Goal: Task Accomplishment & Management: Manage account settings

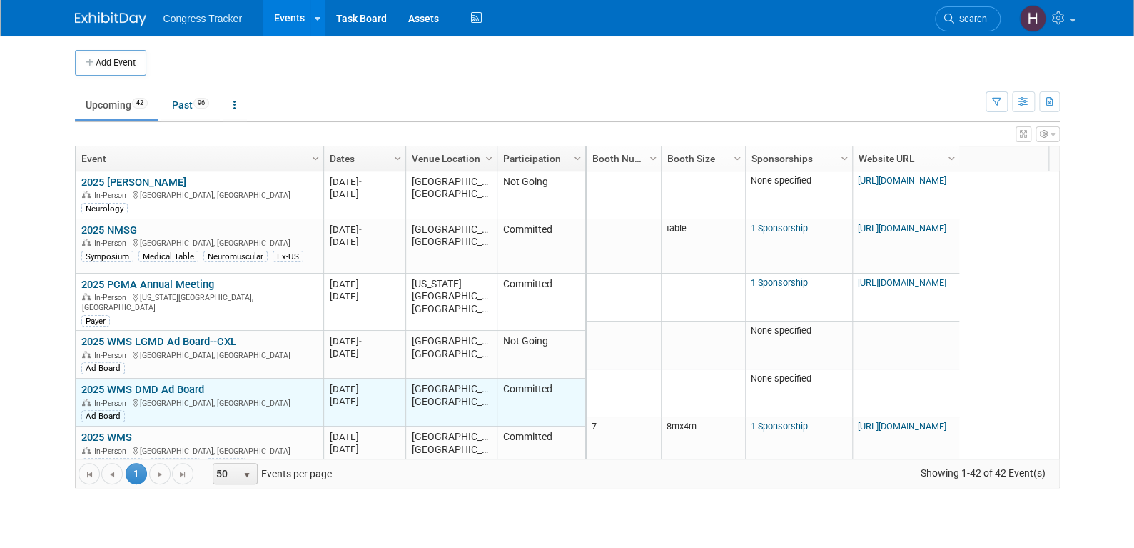
scroll to position [171, 0]
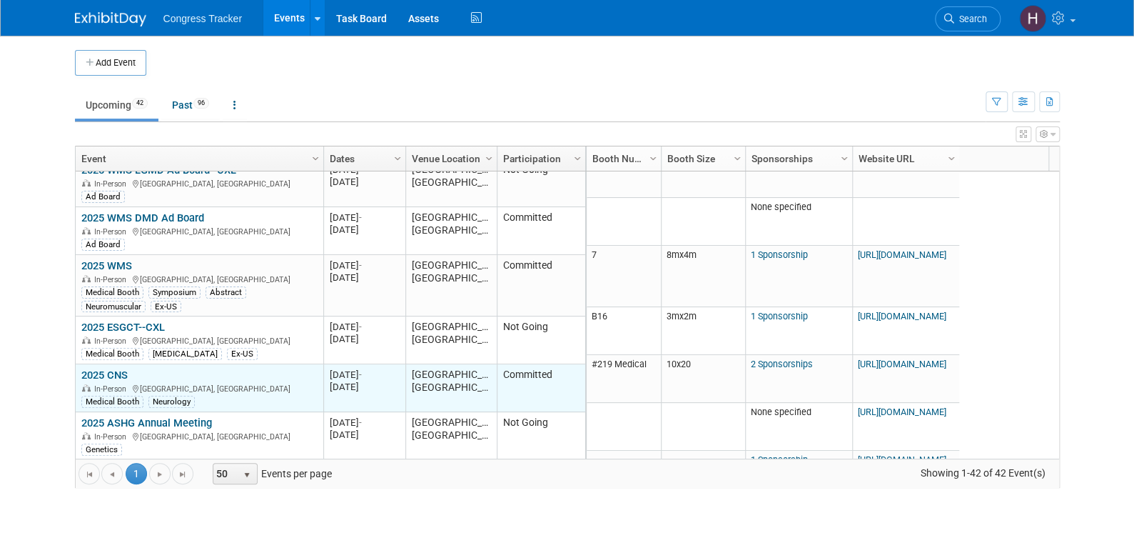
click at [101, 368] on link "2025 CNS" at bounding box center [104, 374] width 46 height 13
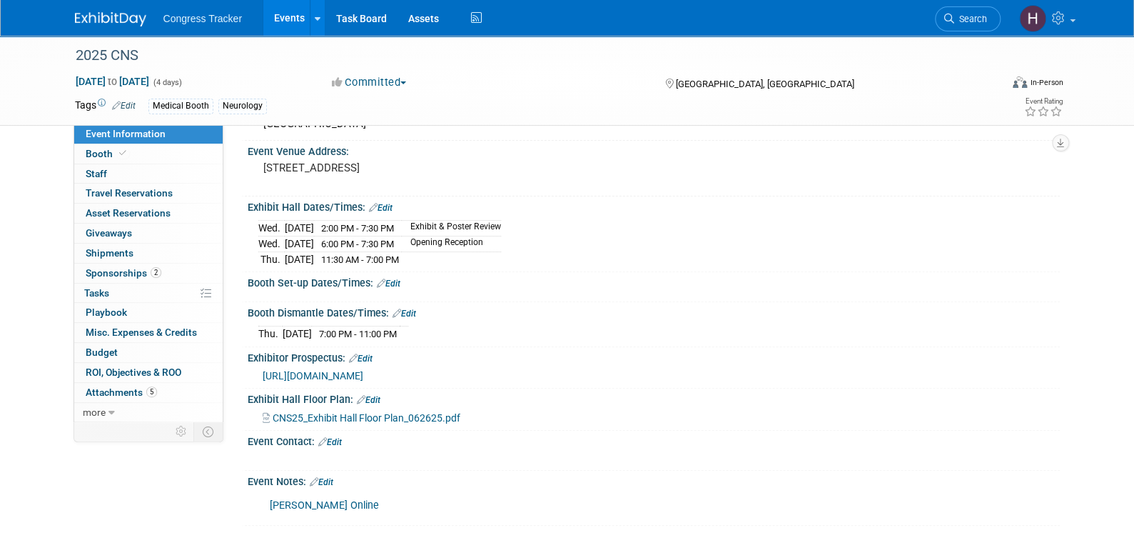
scroll to position [143, 0]
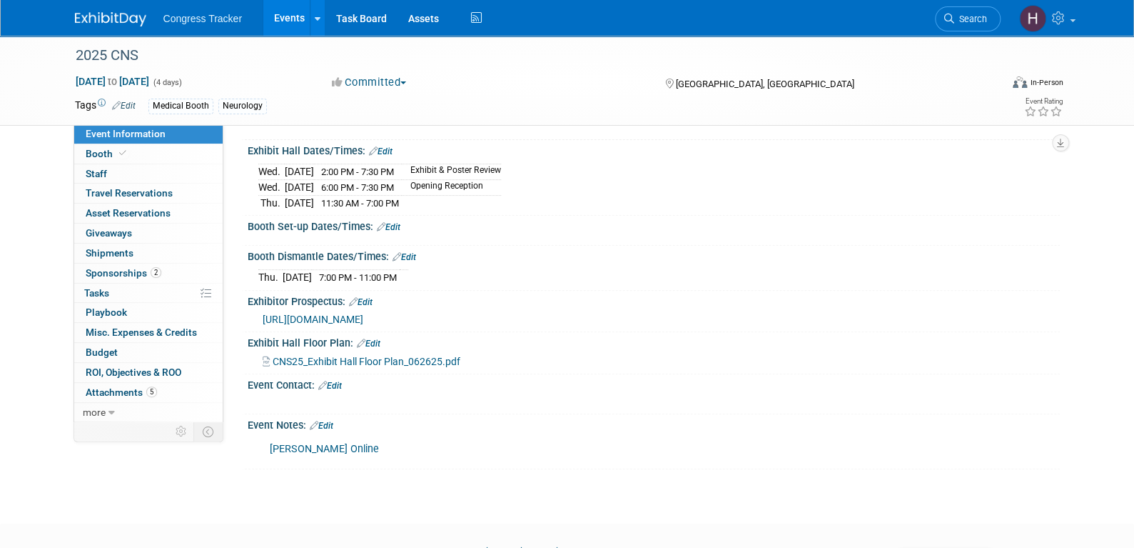
click at [336, 444] on link "[PERSON_NAME] Online" at bounding box center [324, 449] width 109 height 12
click at [136, 273] on span "Sponsorships 2" at bounding box center [124, 272] width 76 height 11
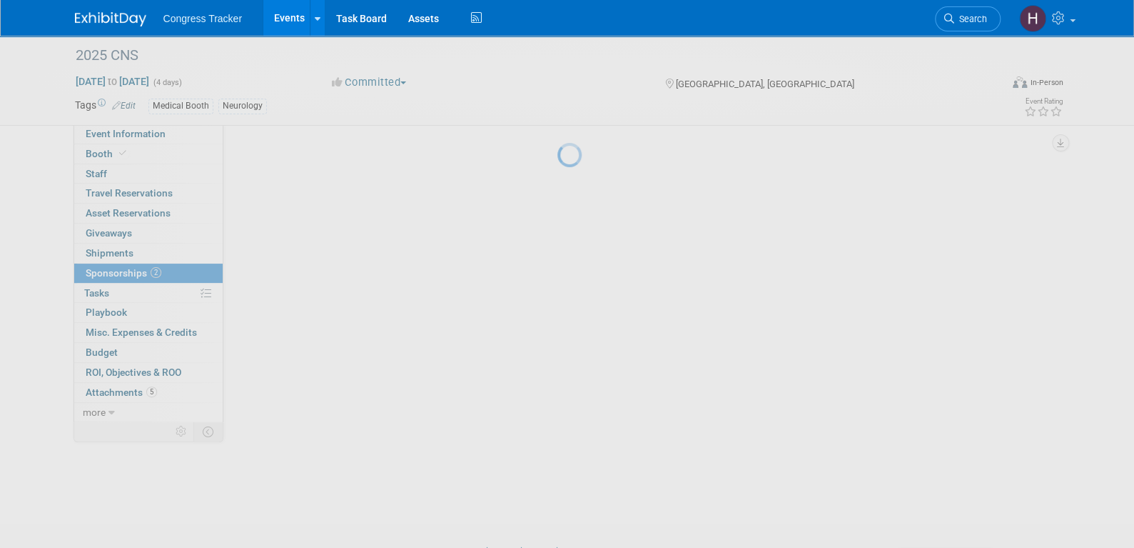
scroll to position [0, 0]
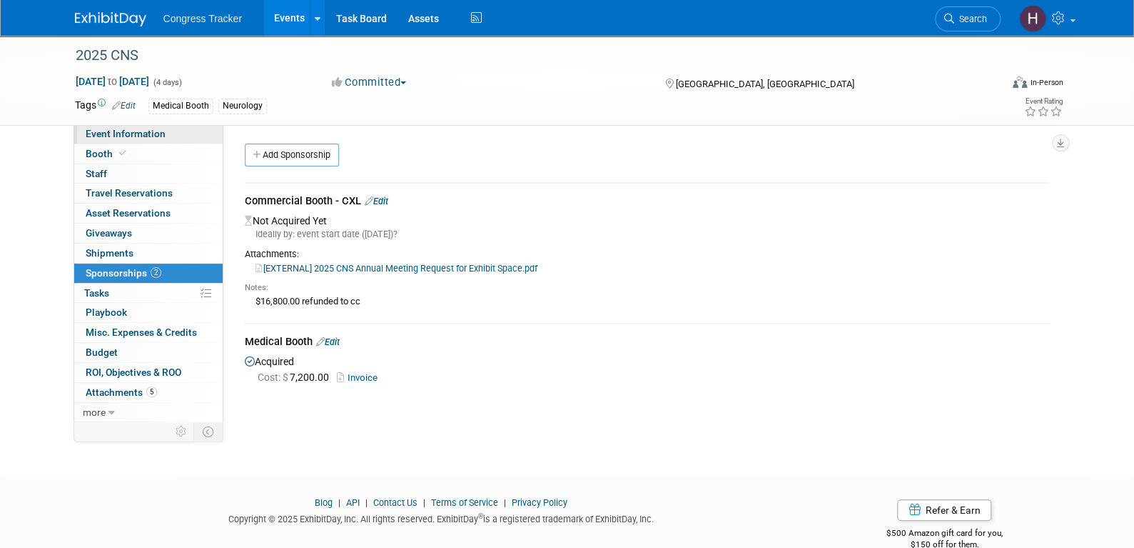
click at [124, 138] on span "Event Information" at bounding box center [126, 133] width 80 height 11
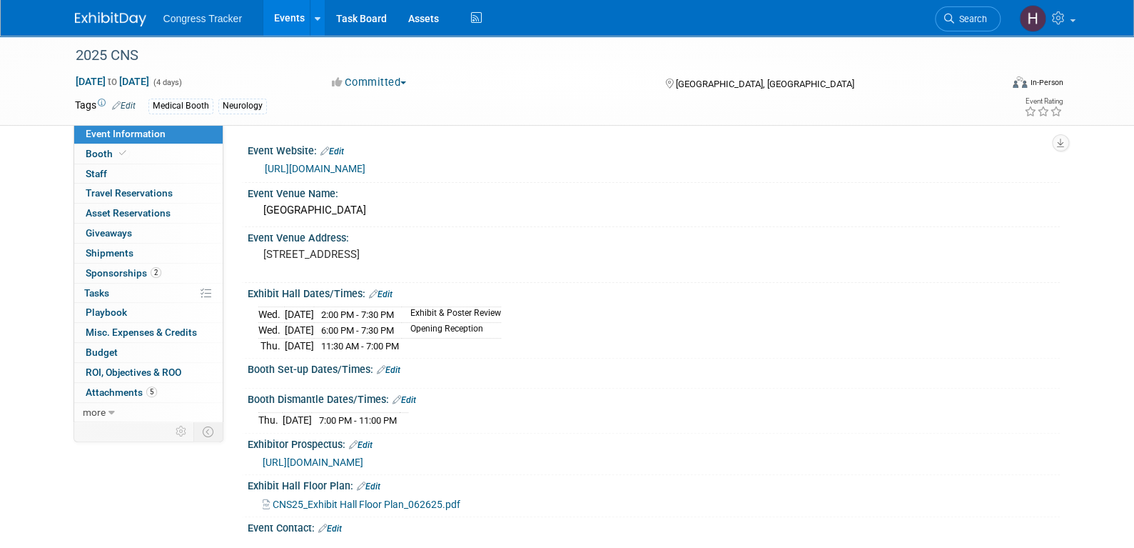
scroll to position [213, 0]
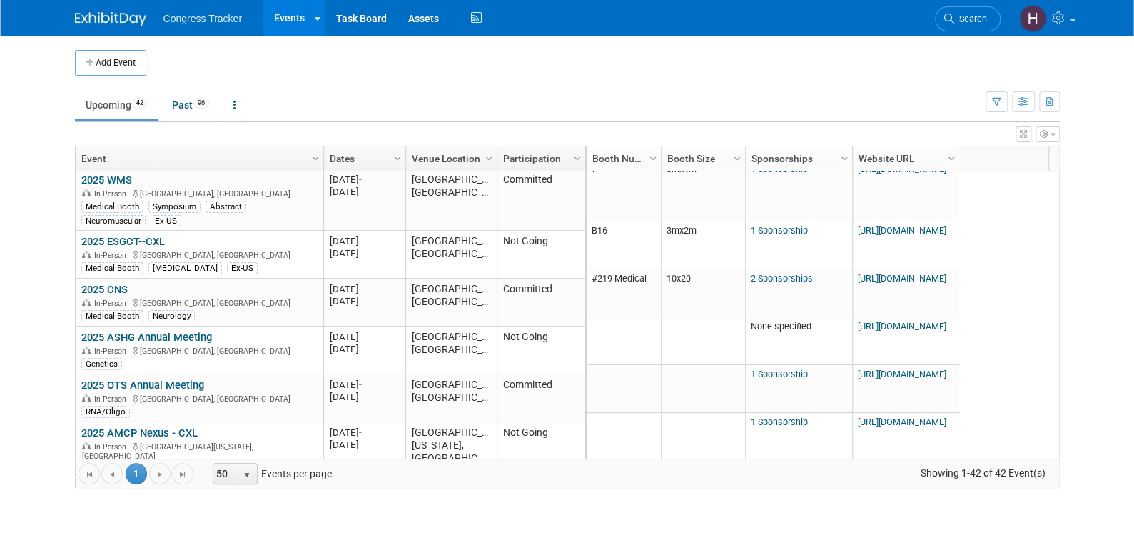
scroll to position [429, 0]
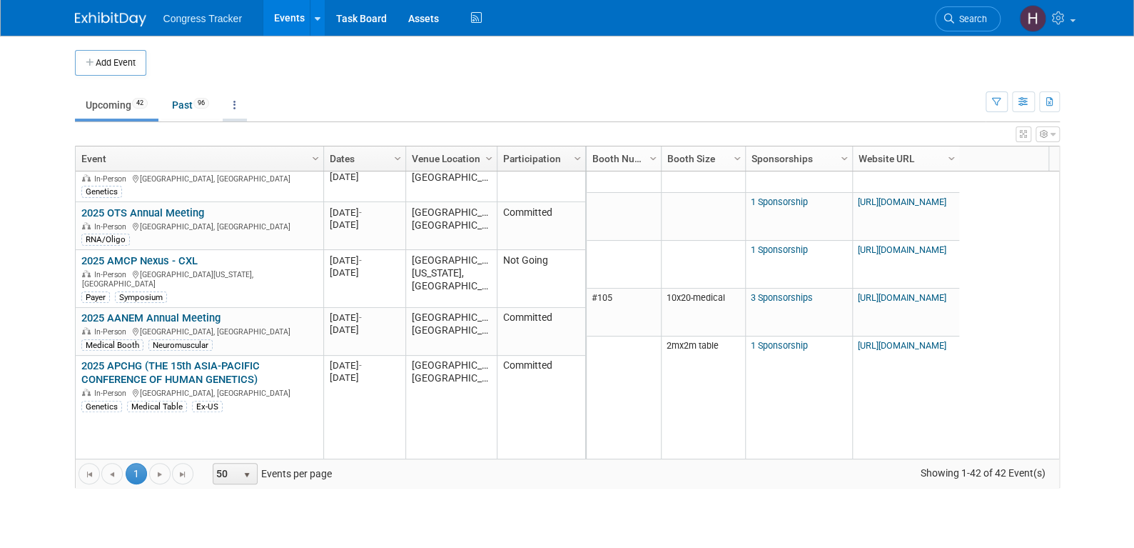
click at [241, 104] on link at bounding box center [235, 104] width 24 height 27
click at [251, 164] on link "Grouped Annually Events grouped by year" at bounding box center [280, 168] width 114 height 31
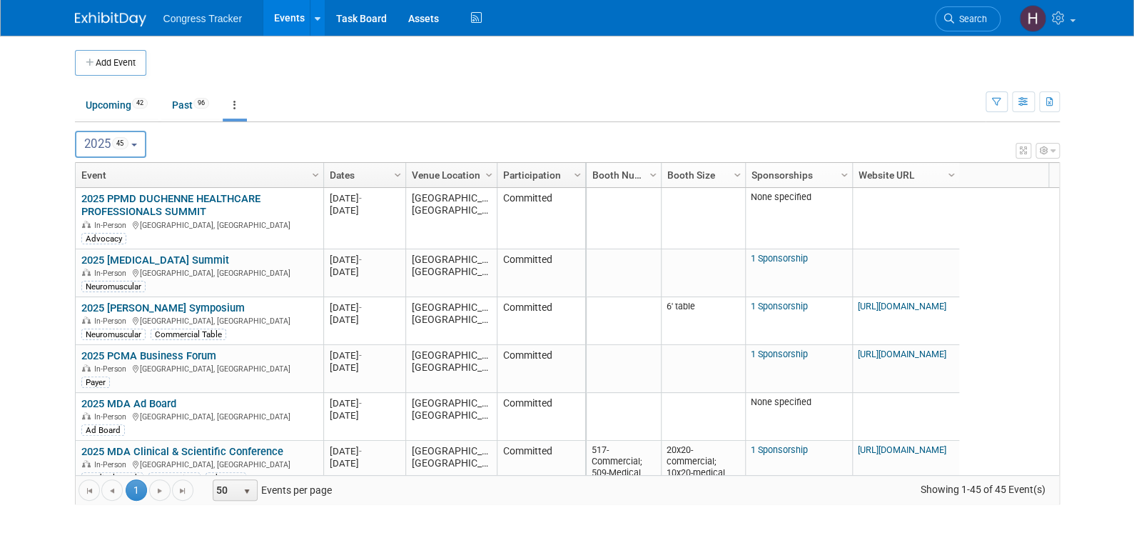
click at [133, 139] on button "2025 45" at bounding box center [111, 144] width 72 height 27
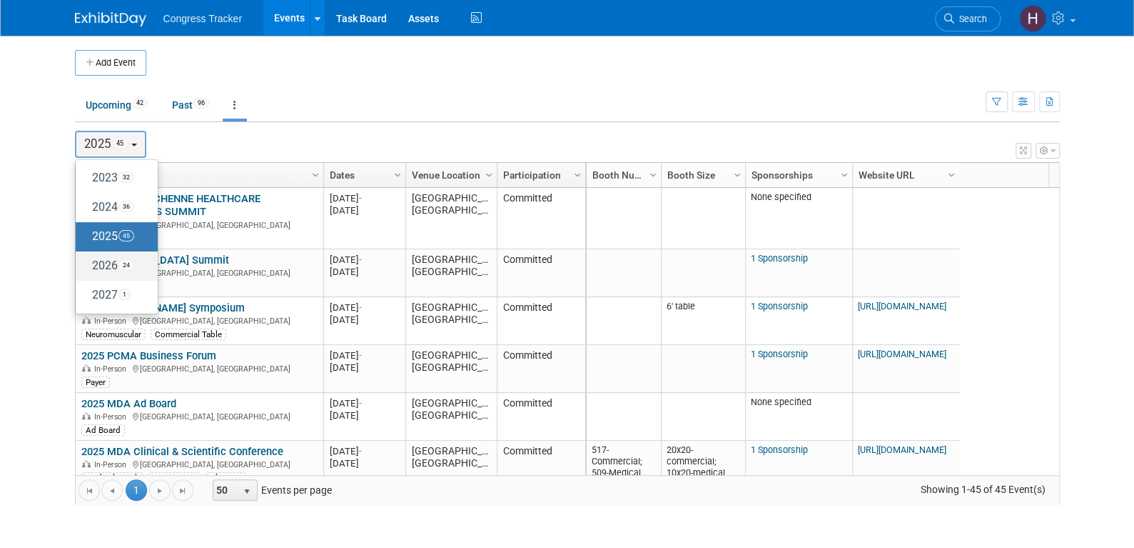
click at [124, 264] on span "24" at bounding box center [127, 264] width 16 height 11
click at [87, 264] on input "2026 24" at bounding box center [82, 265] width 9 height 9
select select "2026"
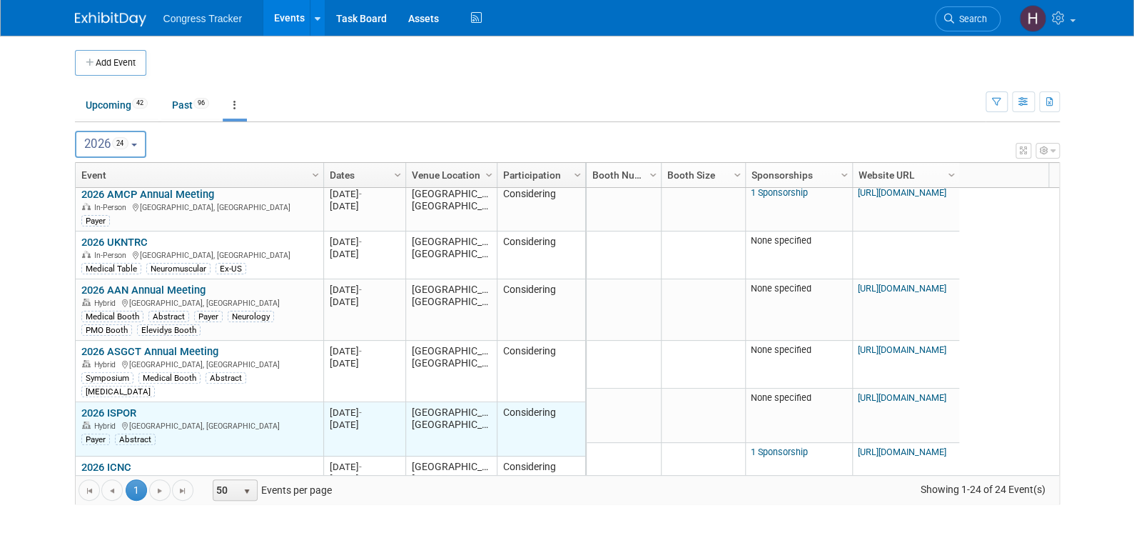
scroll to position [343, 0]
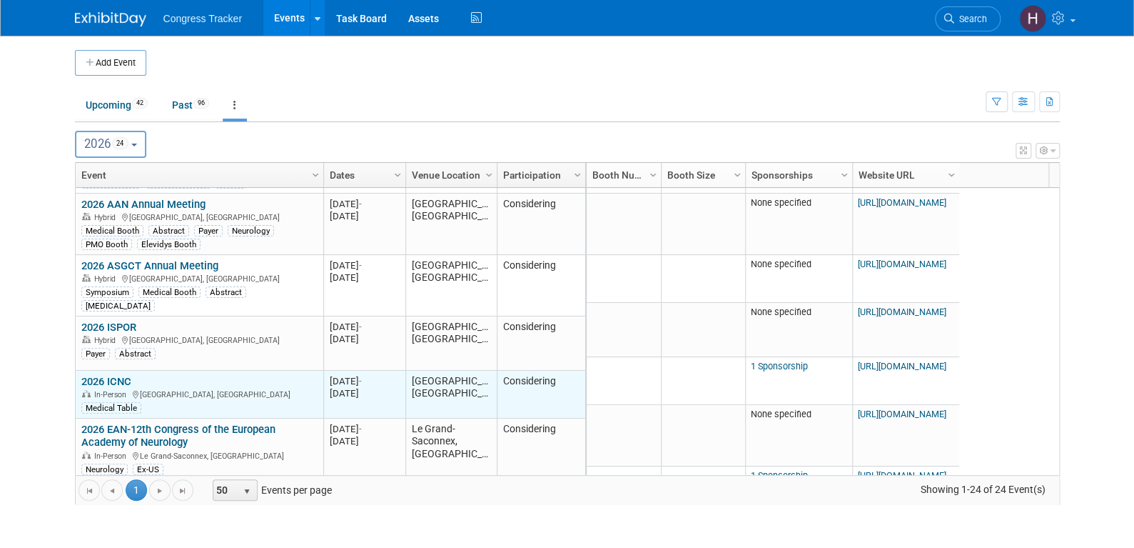
click at [124, 375] on link "2026 ICNC" at bounding box center [106, 381] width 50 height 13
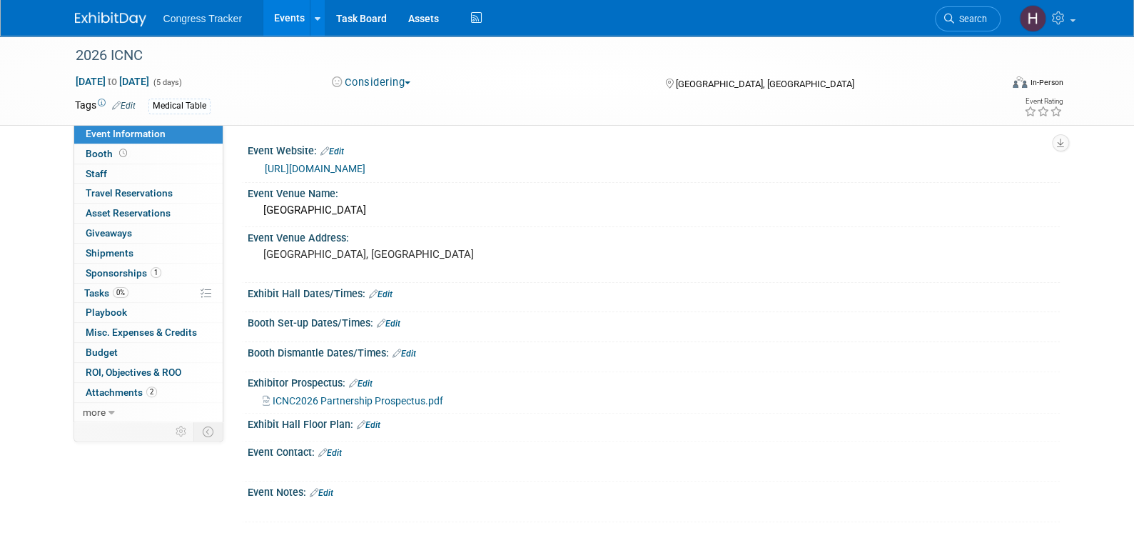
click at [122, 101] on link "Edit" at bounding box center [124, 106] width 24 height 10
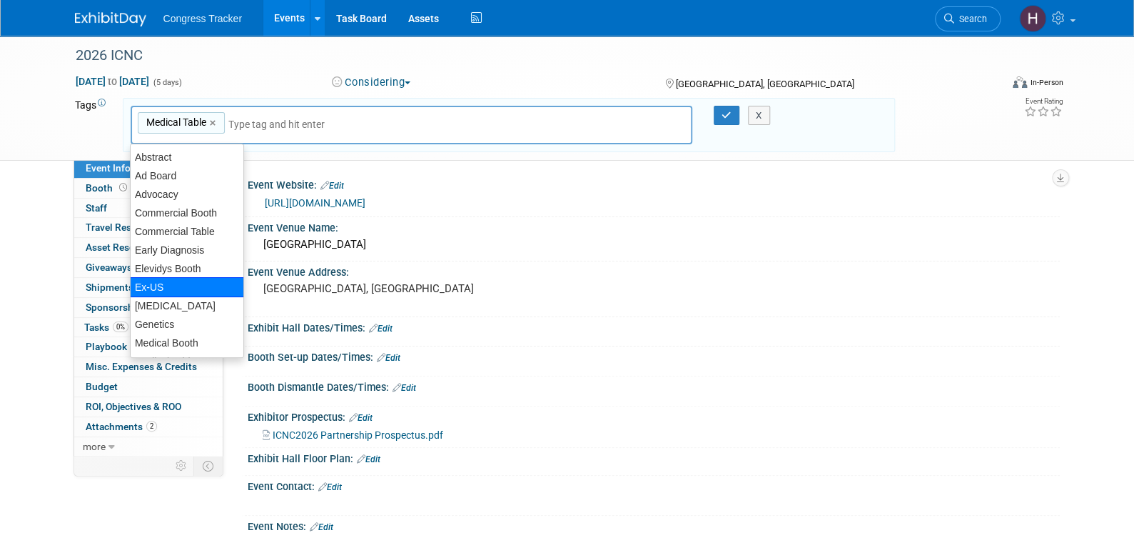
click at [171, 288] on div "Ex-US" at bounding box center [187, 287] width 114 height 20
type input "Medical Table, Ex-US"
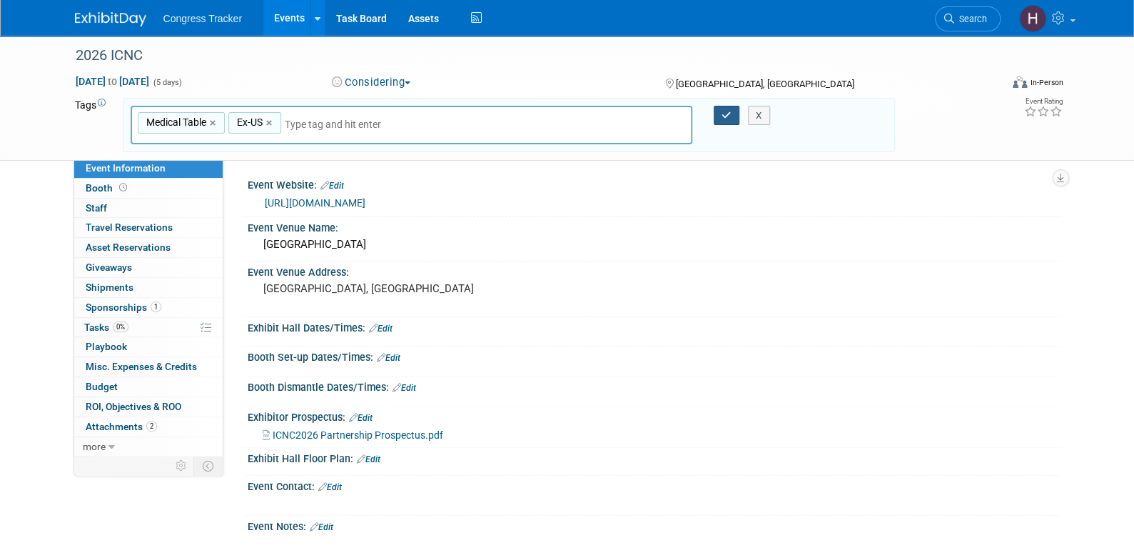
click at [722, 115] on icon "button" at bounding box center [727, 115] width 10 height 9
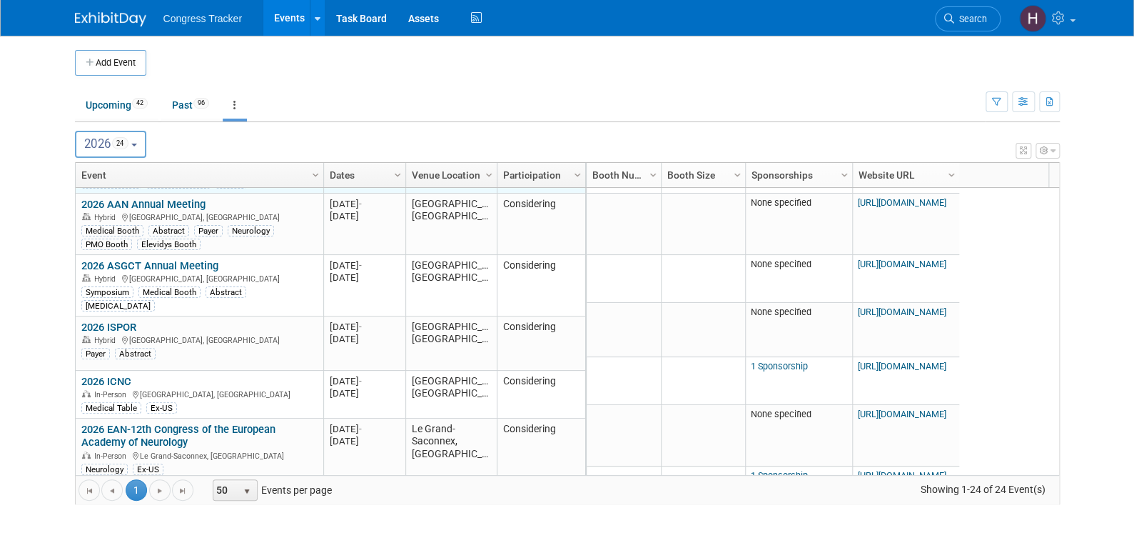
scroll to position [429, 0]
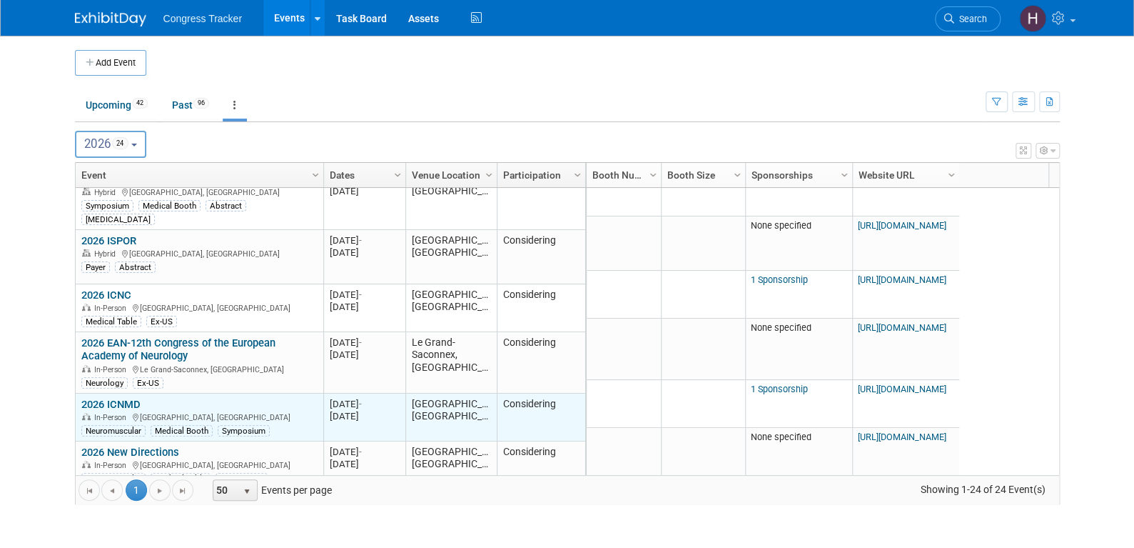
click at [111, 398] on link "2026 ICNMD" at bounding box center [110, 404] width 59 height 13
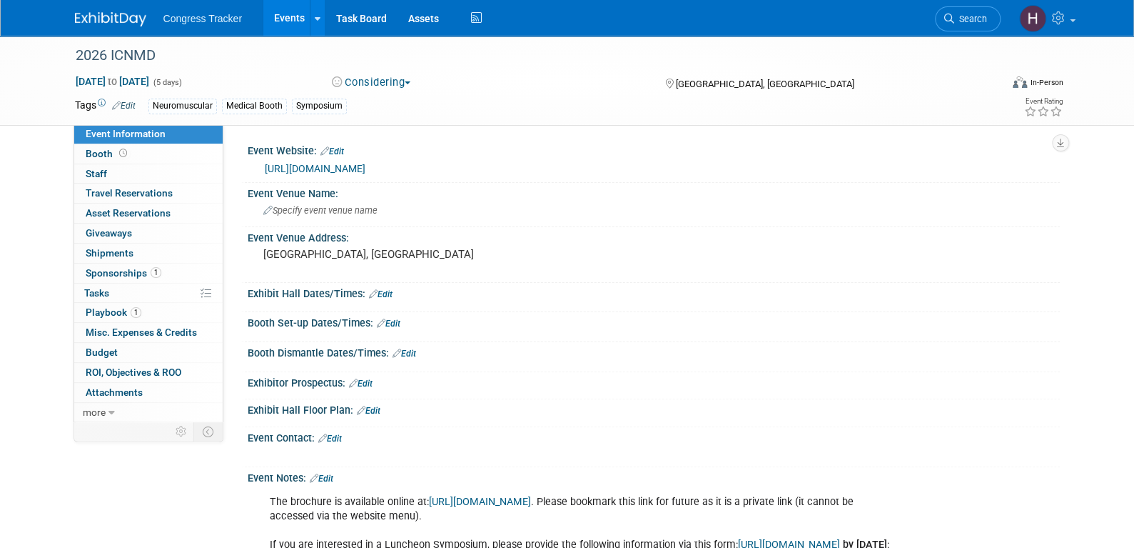
click at [129, 101] on link "Edit" at bounding box center [124, 106] width 24 height 10
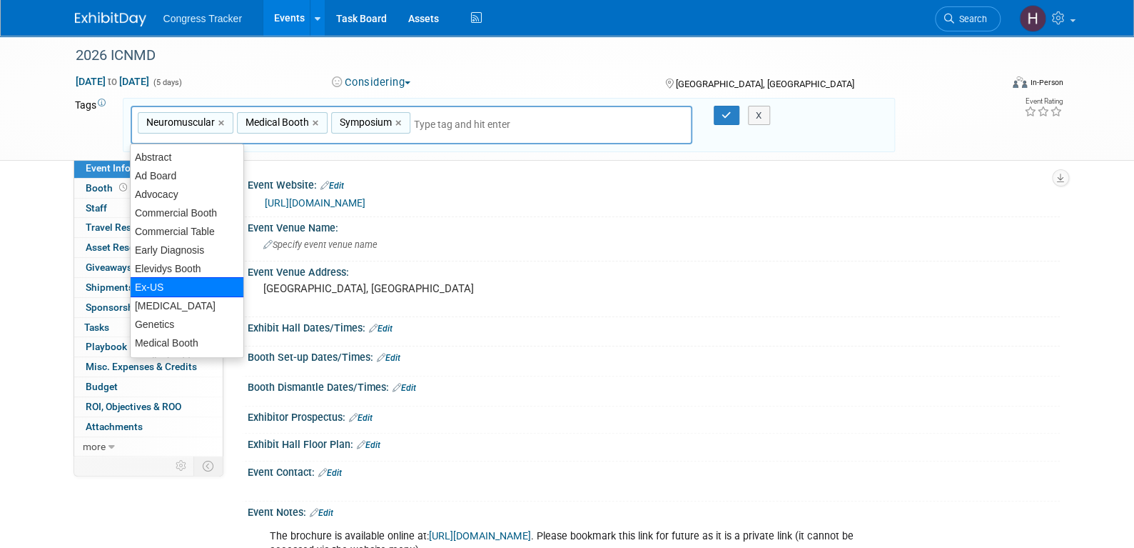
click at [147, 277] on div "Ex-US" at bounding box center [187, 287] width 114 height 20
type input "Neuromuscular, Medical Booth, Symposium, Ex-US"
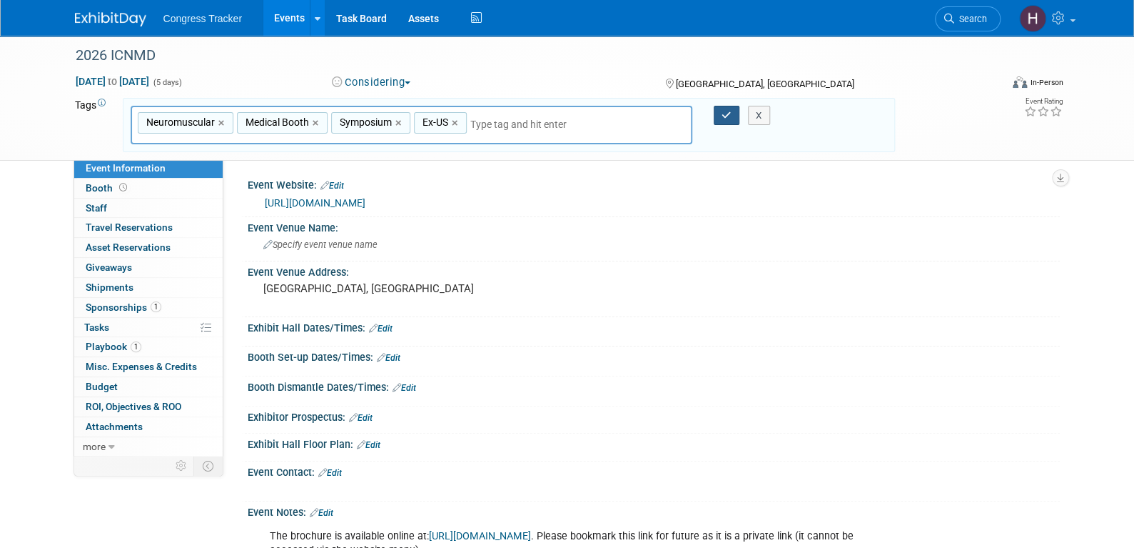
click at [725, 111] on icon "button" at bounding box center [727, 115] width 10 height 9
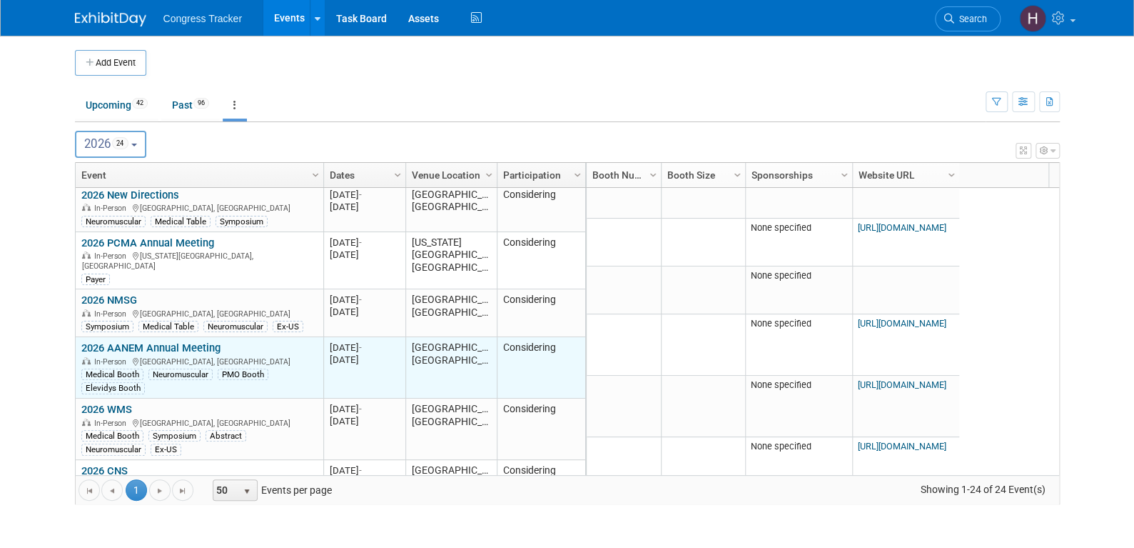
scroll to position [772, 0]
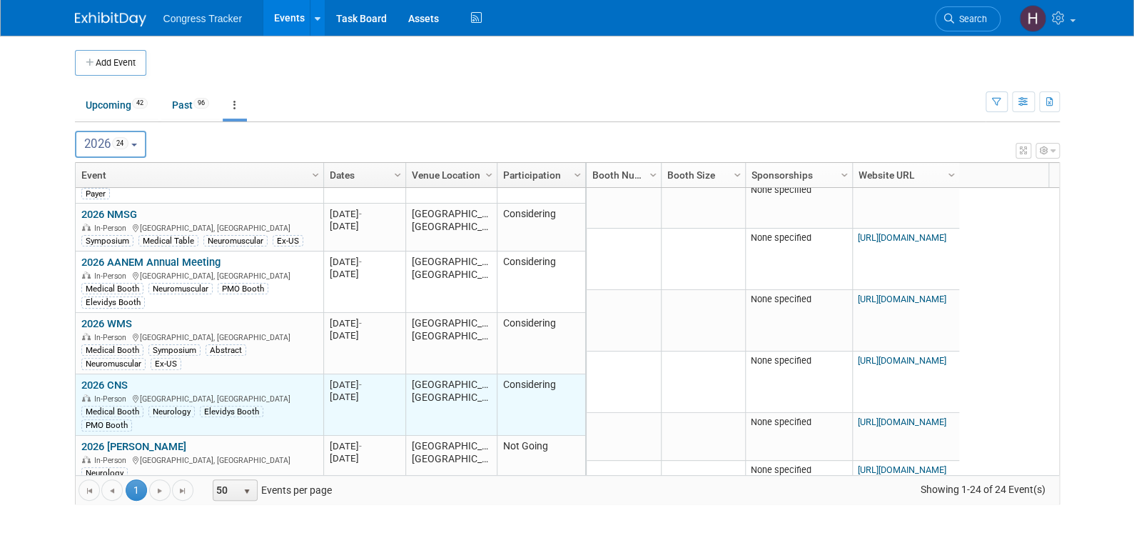
click at [115, 378] on link "2026 CNS" at bounding box center [104, 384] width 46 height 13
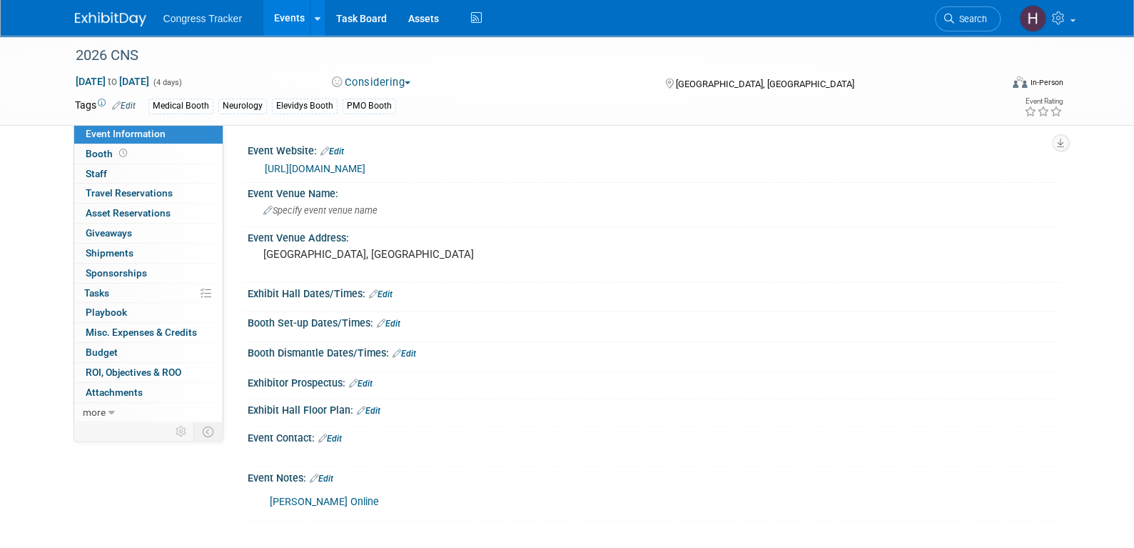
click at [131, 106] on link "Edit" at bounding box center [124, 106] width 24 height 10
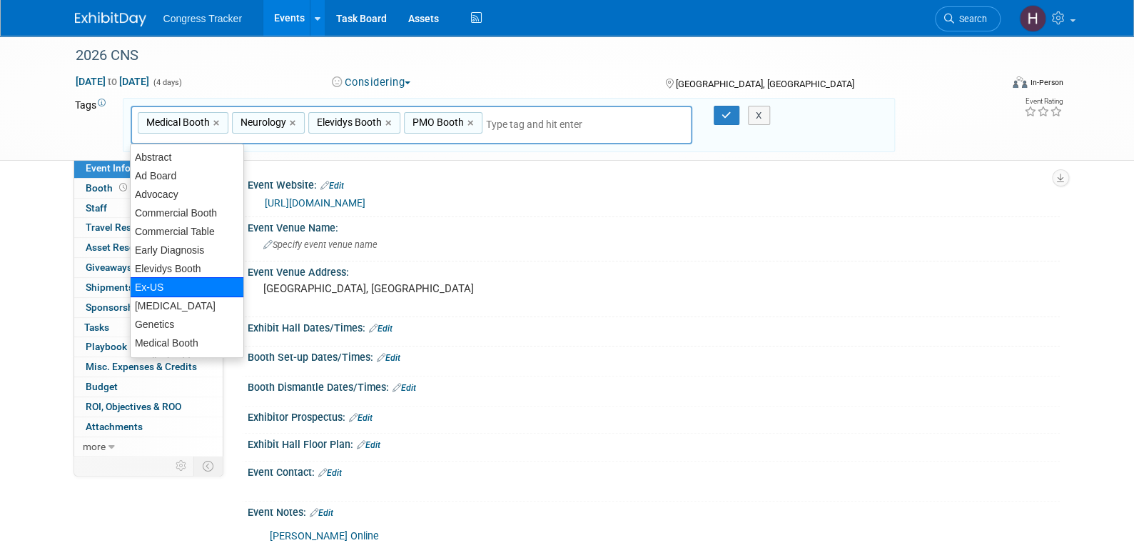
click at [177, 281] on div "Ex-US" at bounding box center [187, 287] width 114 height 20
type input "Medical Booth, Neurology, Elevidys Booth, PMO Booth, Ex-US"
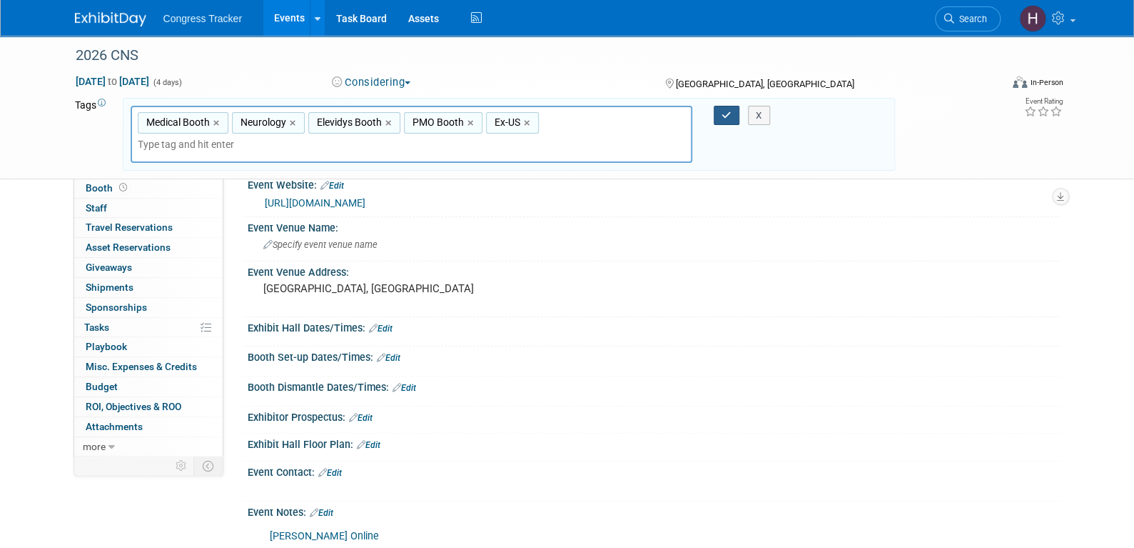
click at [727, 111] on icon "button" at bounding box center [727, 115] width 10 height 9
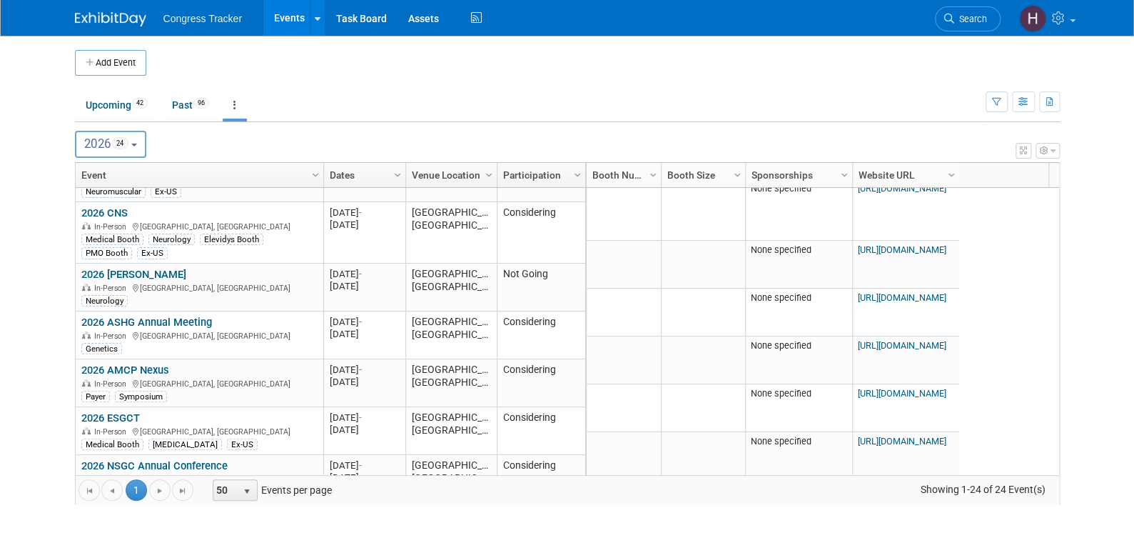
scroll to position [955, 0]
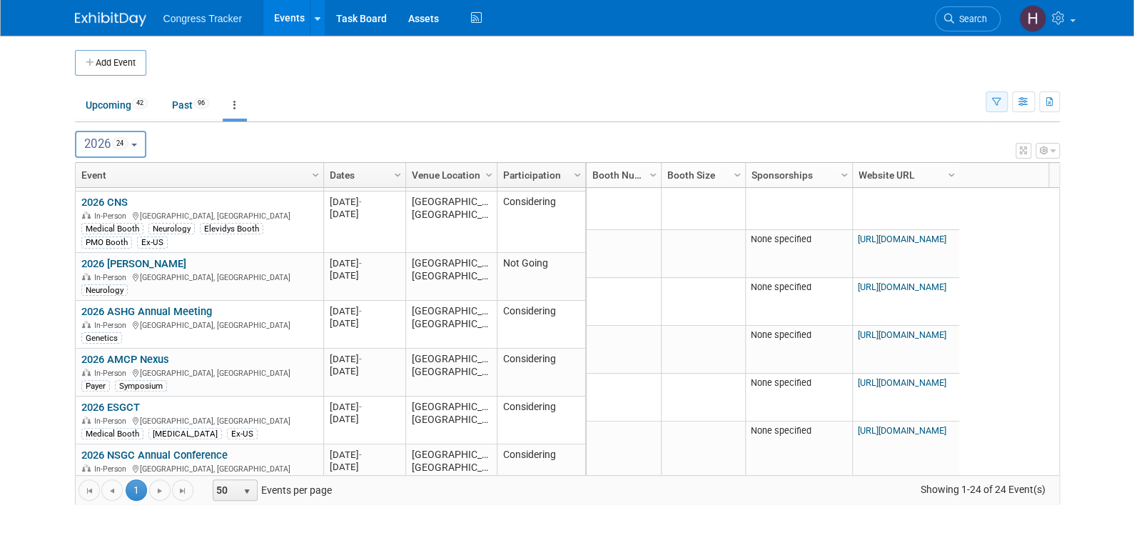
click at [995, 100] on icon "button" at bounding box center [996, 102] width 9 height 9
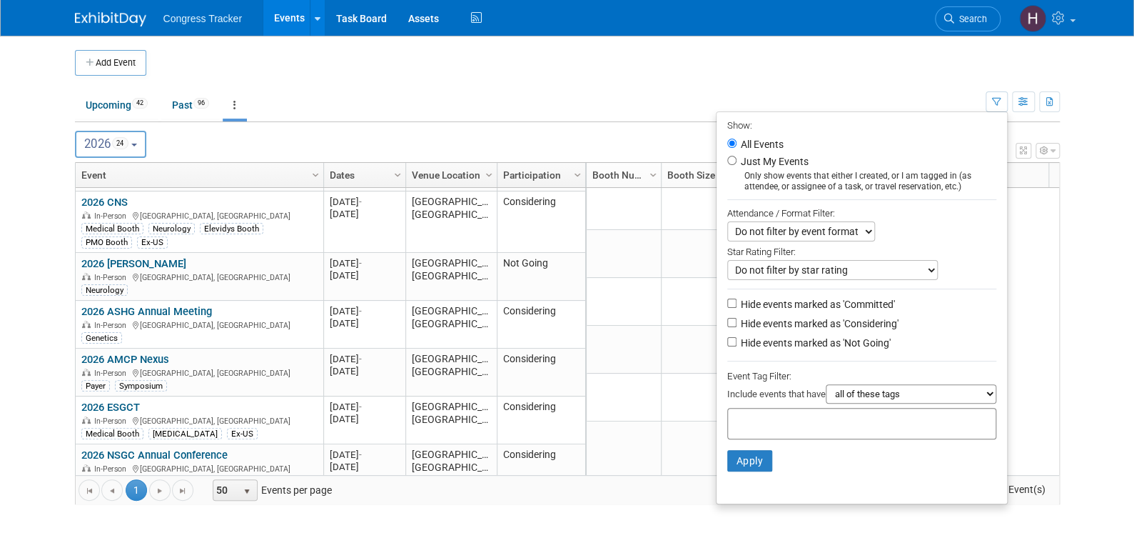
click at [862, 389] on select "all of these tags any one of these tags only and exactly these specific tags" at bounding box center [911, 393] width 171 height 19
click at [826, 386] on select "all of these tags any one of these tags only and exactly these specific tags" at bounding box center [911, 393] width 171 height 19
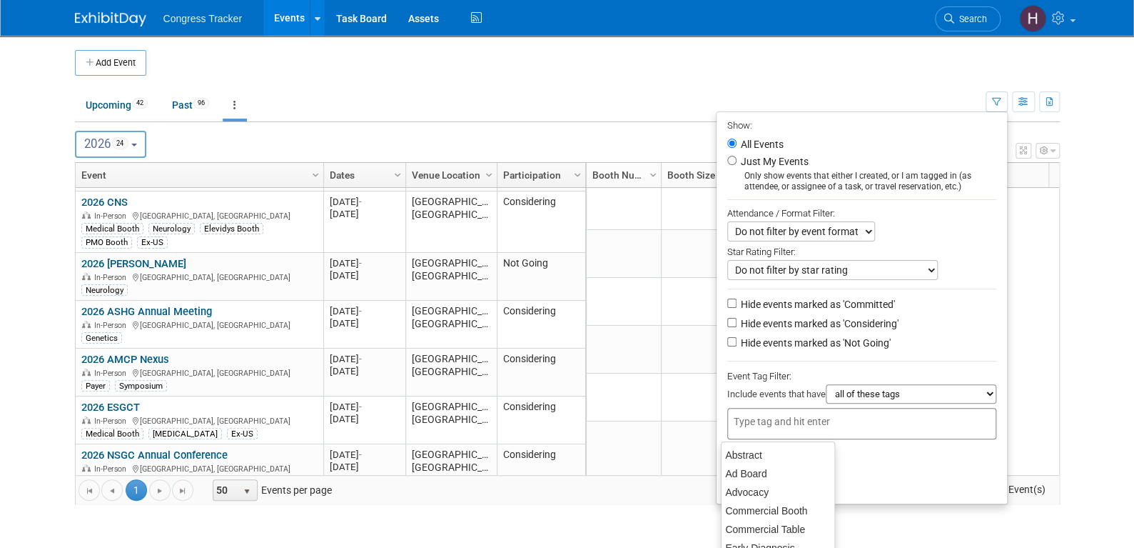
click at [830, 421] on input "text" at bounding box center [791, 421] width 114 height 14
click at [792, 509] on div "Ex-US" at bounding box center [778, 513] width 114 height 20
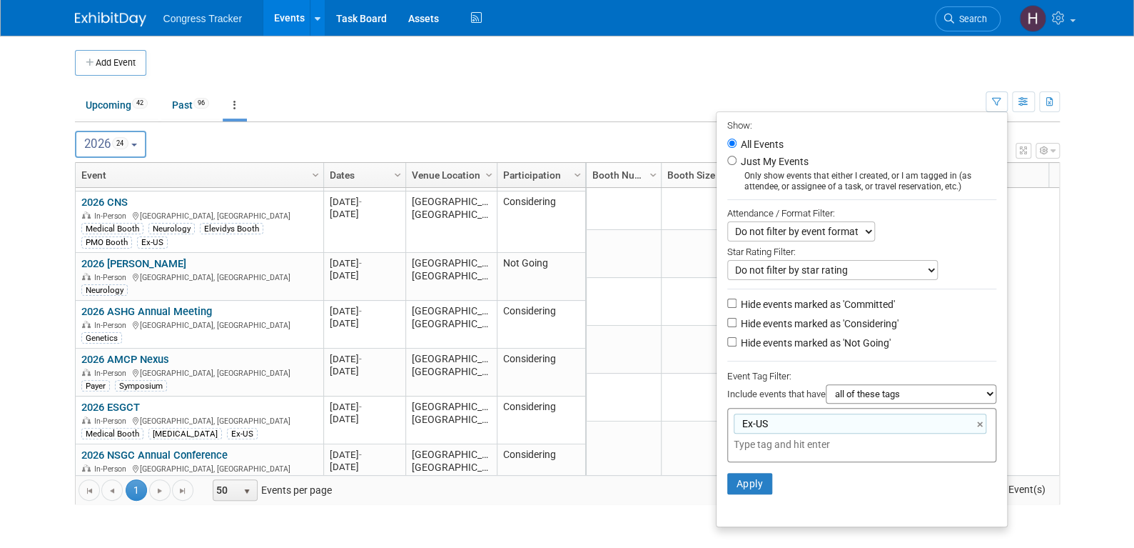
type input "Ex-US"
click at [752, 485] on button "Apply" at bounding box center [751, 483] width 46 height 21
